Goal: Transaction & Acquisition: Book appointment/travel/reservation

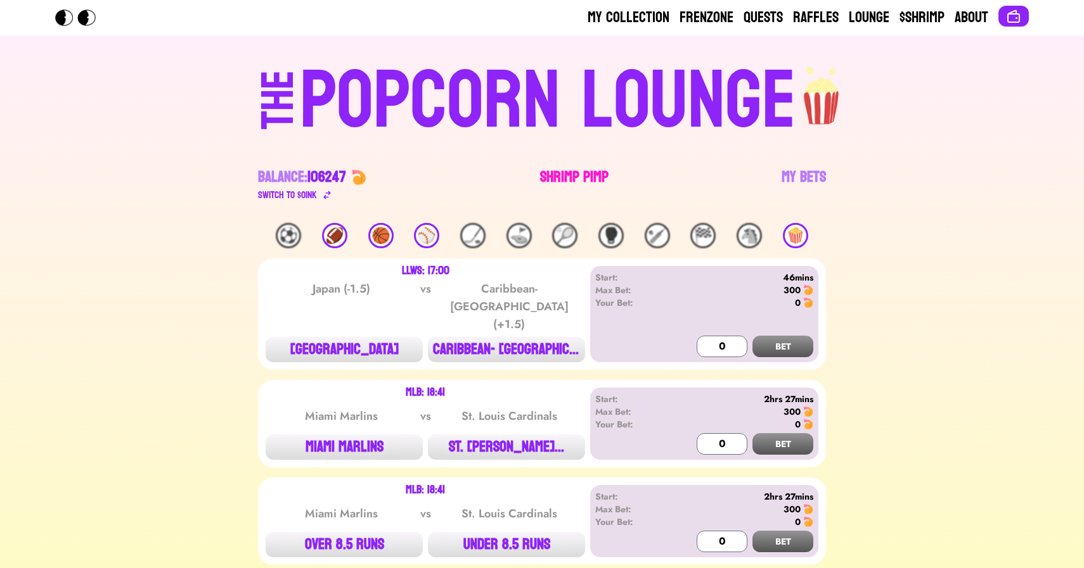
click at [566, 176] on link "Shrimp Pimp" at bounding box center [574, 184] width 68 height 35
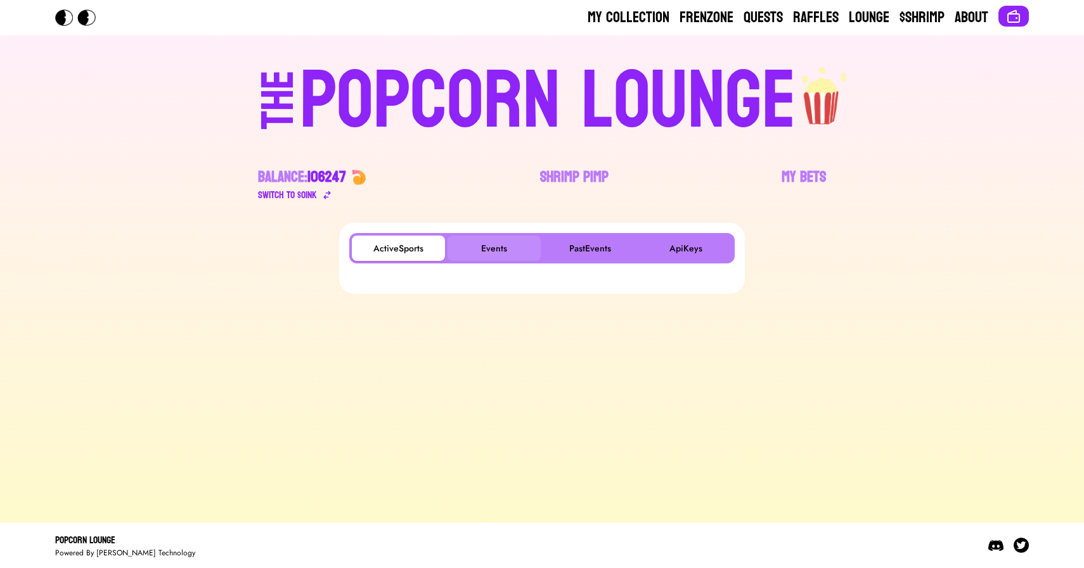
click at [480, 248] on button "Events" at bounding box center [493, 248] width 93 height 25
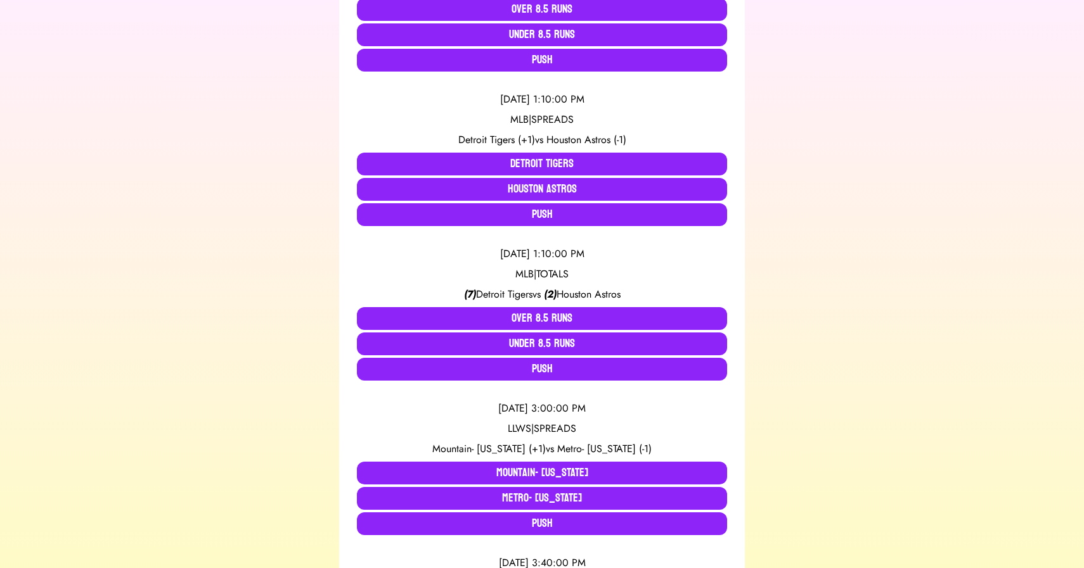
scroll to position [515, 0]
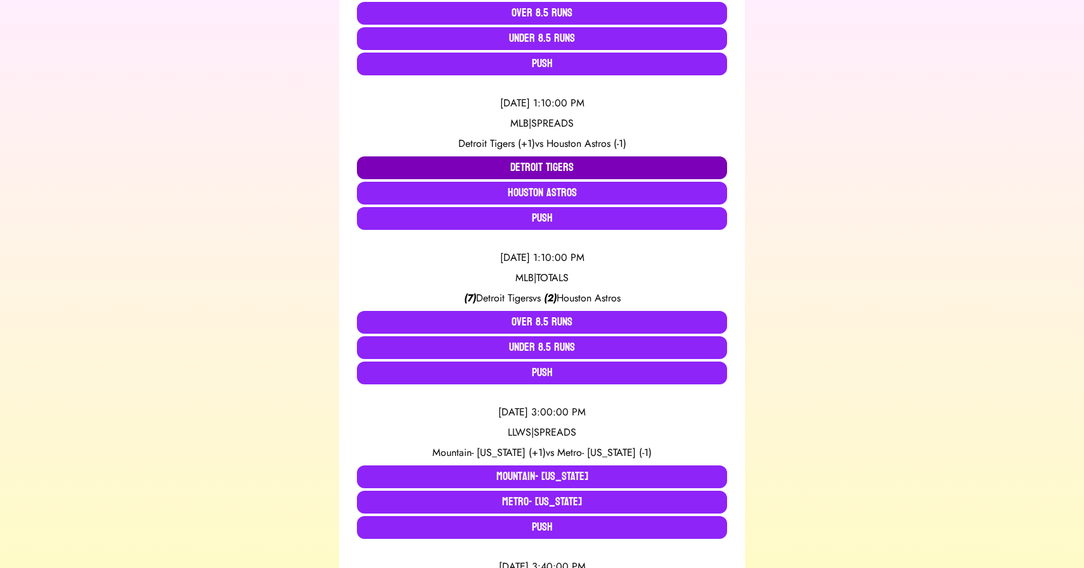
click at [472, 174] on button "Detroit Tigers" at bounding box center [542, 168] width 370 height 23
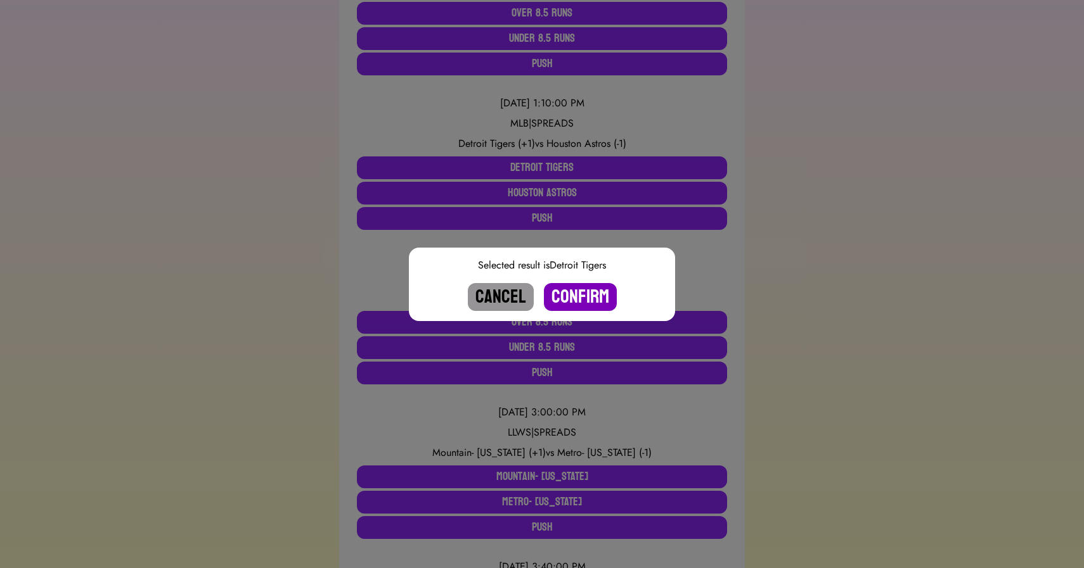
click at [584, 292] on button "Confirm" at bounding box center [580, 297] width 73 height 28
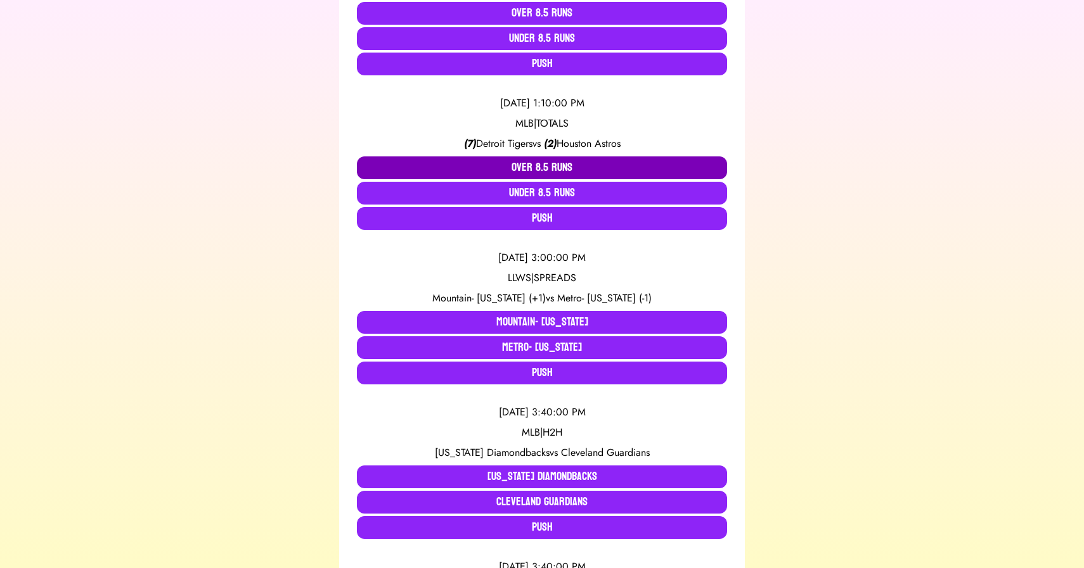
click at [523, 165] on button "Over 8.5 Runs" at bounding box center [542, 168] width 370 height 23
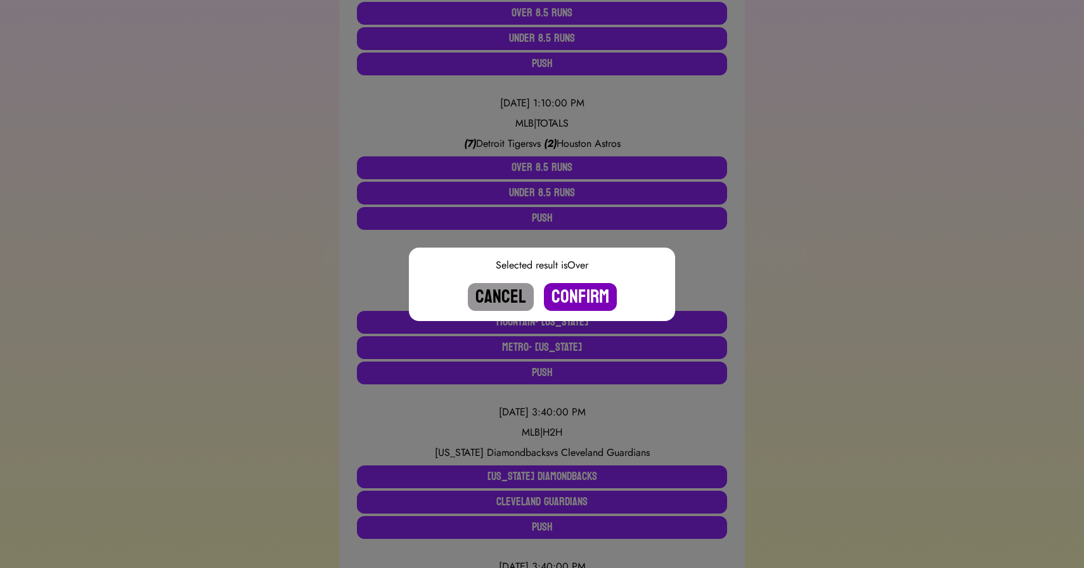
click at [577, 291] on button "Confirm" at bounding box center [580, 297] width 73 height 28
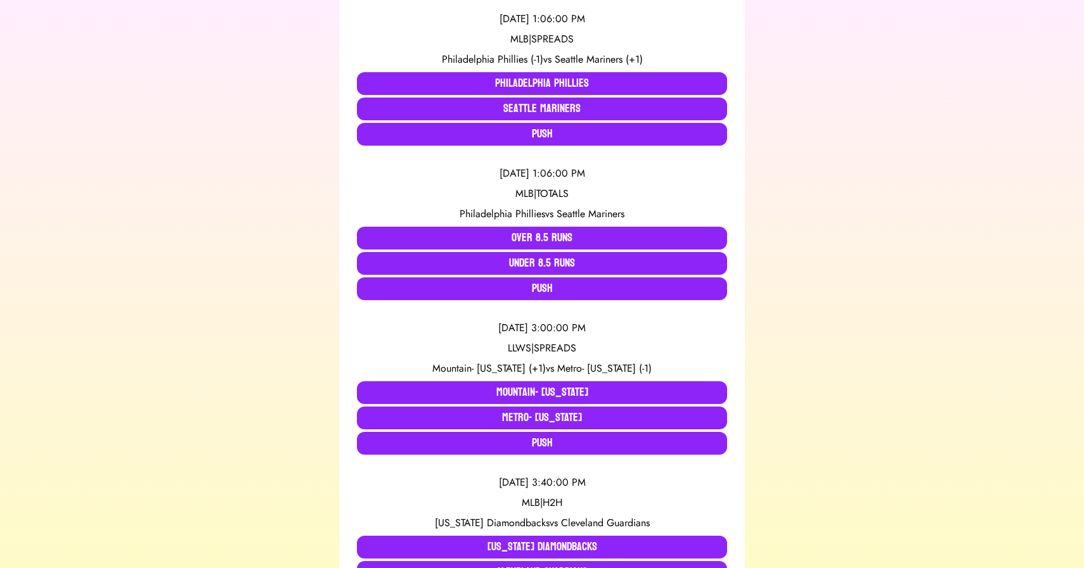
scroll to position [263, 0]
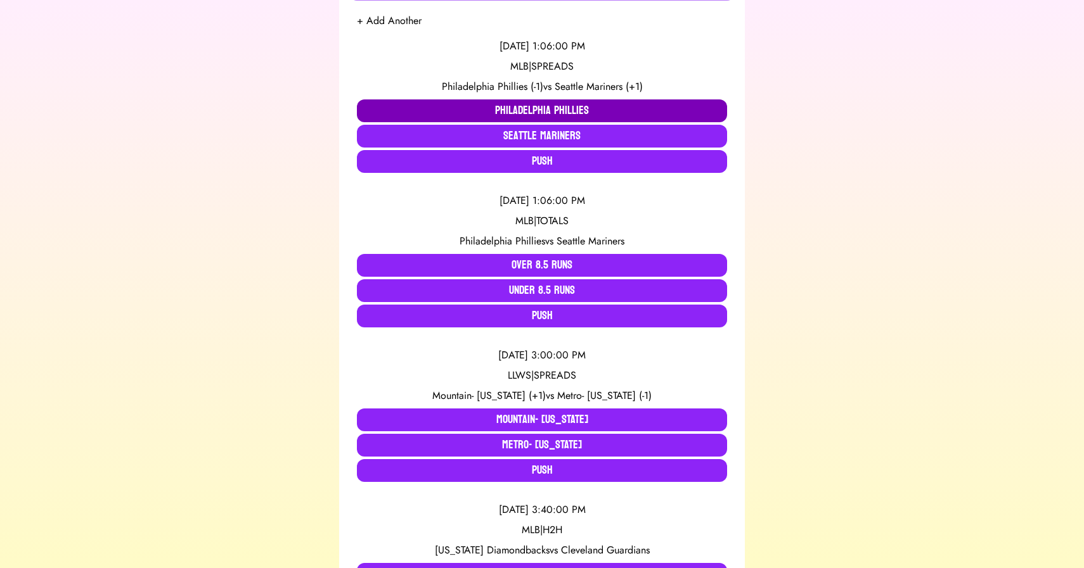
click at [529, 103] on button "Philadelphia Phillies" at bounding box center [542, 110] width 370 height 23
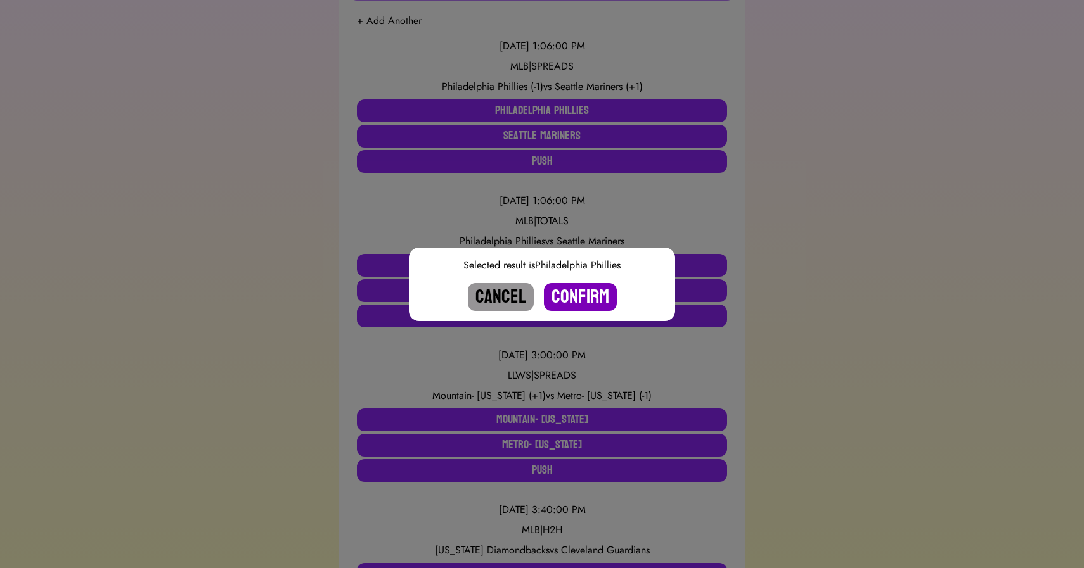
click at [586, 299] on button "Confirm" at bounding box center [580, 297] width 73 height 28
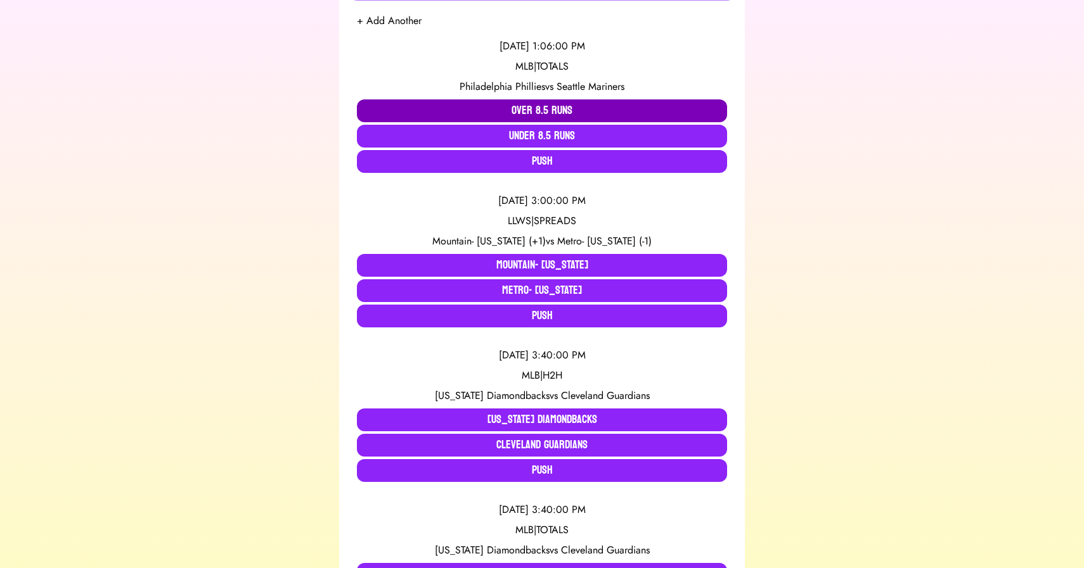
click at [516, 116] on button "Over 8.5 Runs" at bounding box center [542, 110] width 370 height 23
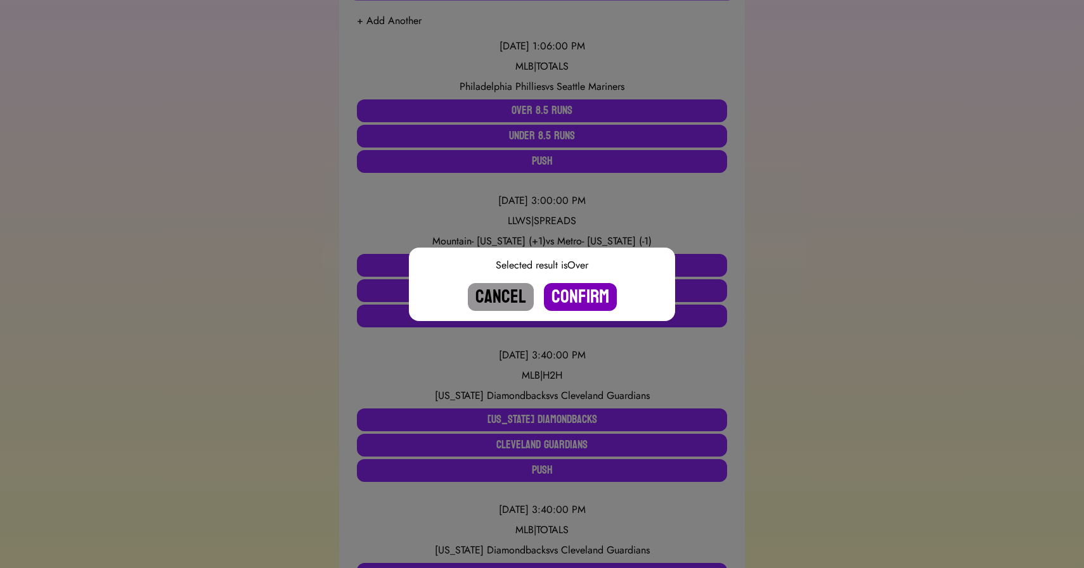
click at [574, 303] on button "Confirm" at bounding box center [580, 297] width 73 height 28
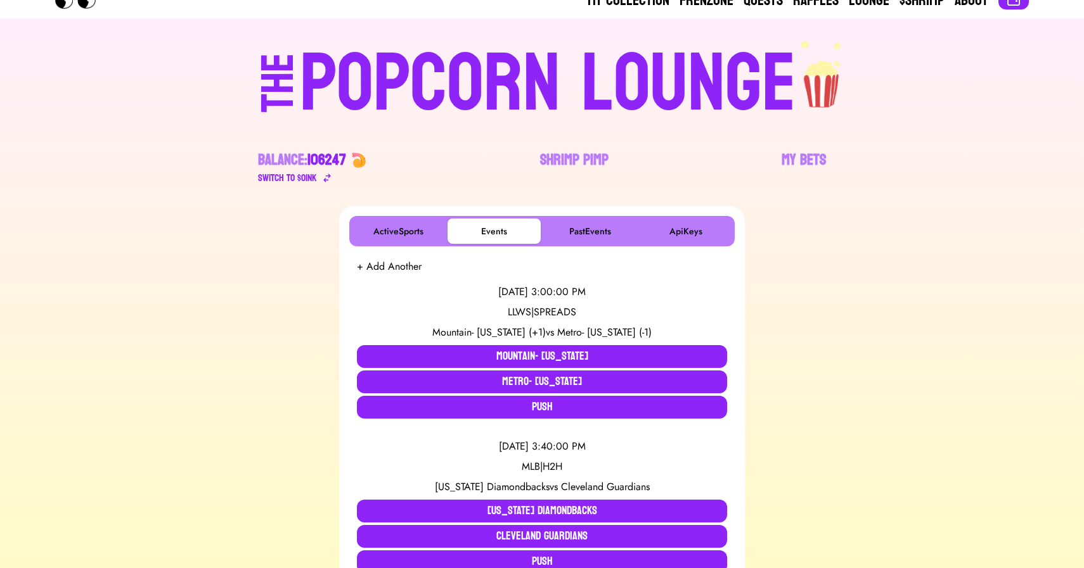
scroll to position [0, 0]
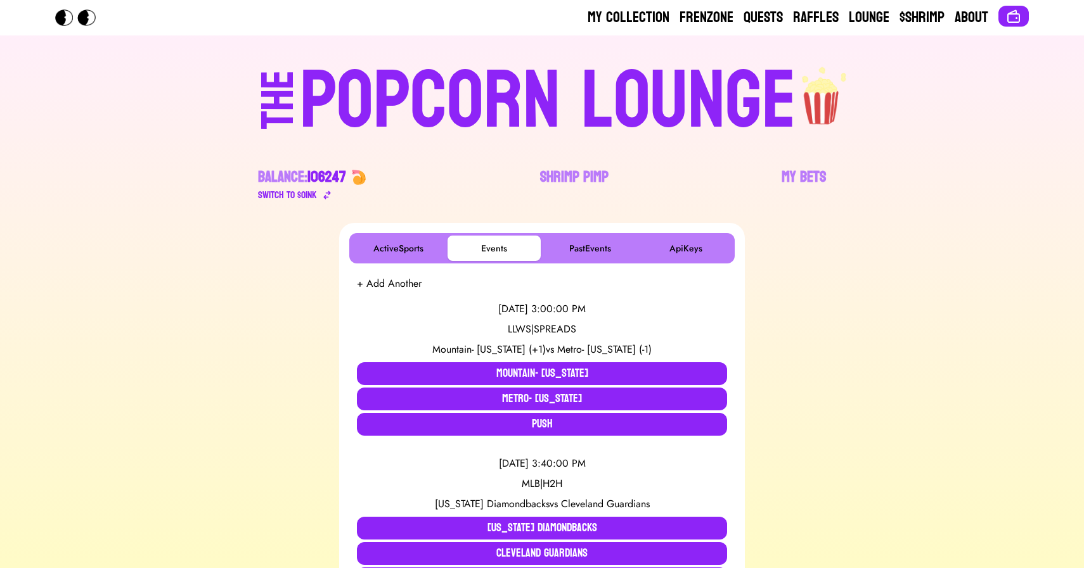
click at [463, 77] on div "POPCORN LOUNGE" at bounding box center [548, 101] width 496 height 81
